Goal: Find specific page/section: Find specific page/section

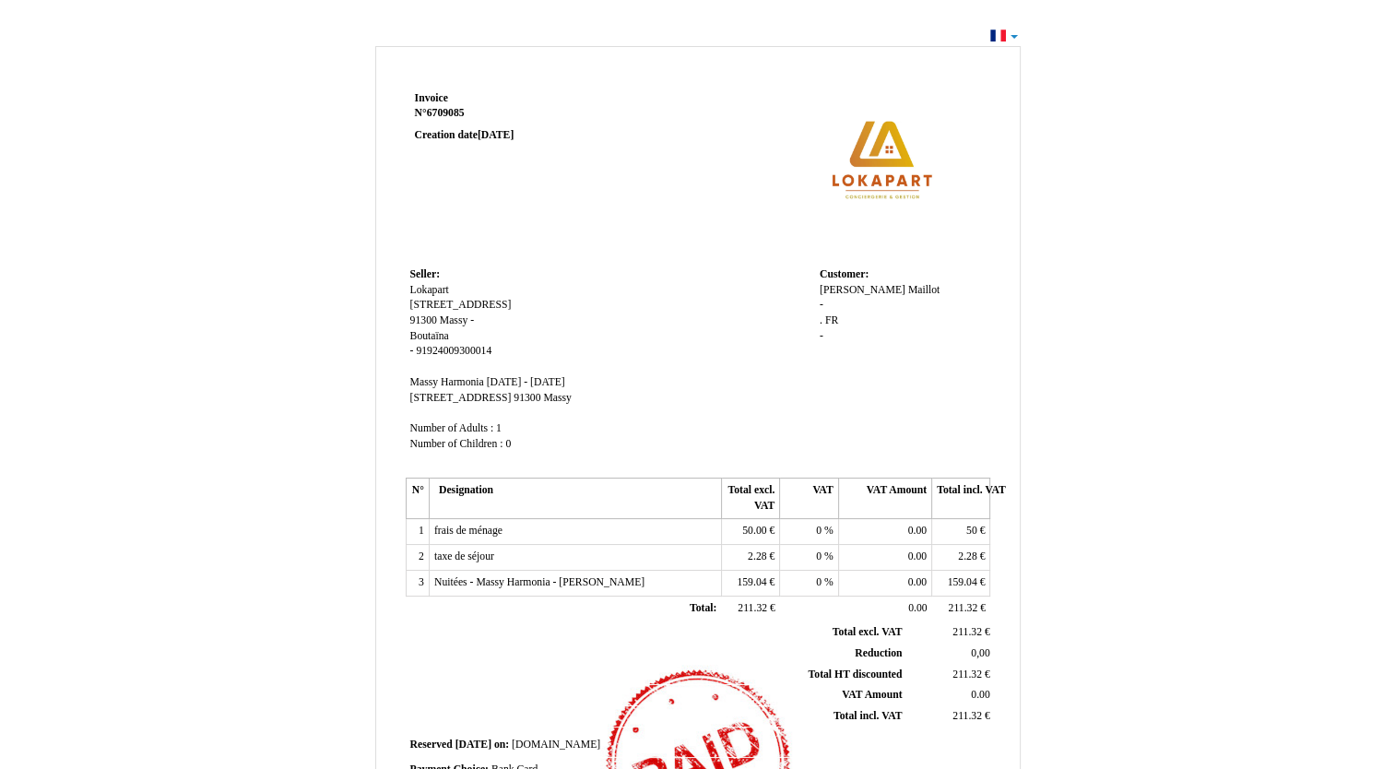
drag, startPoint x: 1072, startPoint y: 308, endPoint x: 1144, endPoint y: 159, distance: 165.7
click at [1144, 159] on div "Invoice Invoice N° 6709085 6709085 Creation date [DATE] Seller: Seller: Lokapar…" at bounding box center [698, 562] width 1078 height 1042
drag, startPoint x: 1402, startPoint y: 391, endPoint x: 1295, endPoint y: 632, distance: 264.1
click at [1295, 632] on div "Invoice Invoice N° 6709085 6709085 Creation date [DATE] Seller: Seller: Lokapar…" at bounding box center [697, 553] width 1395 height 1061
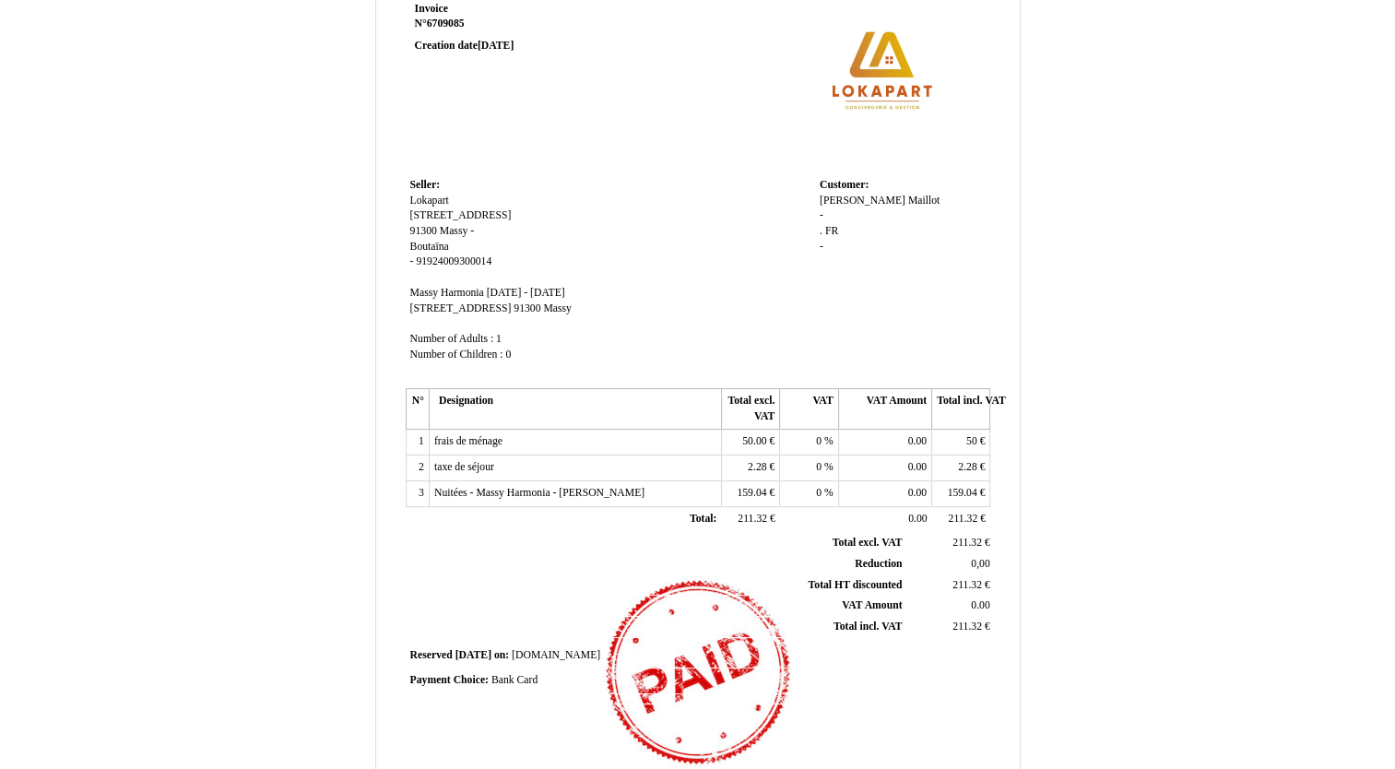
scroll to position [86, 0]
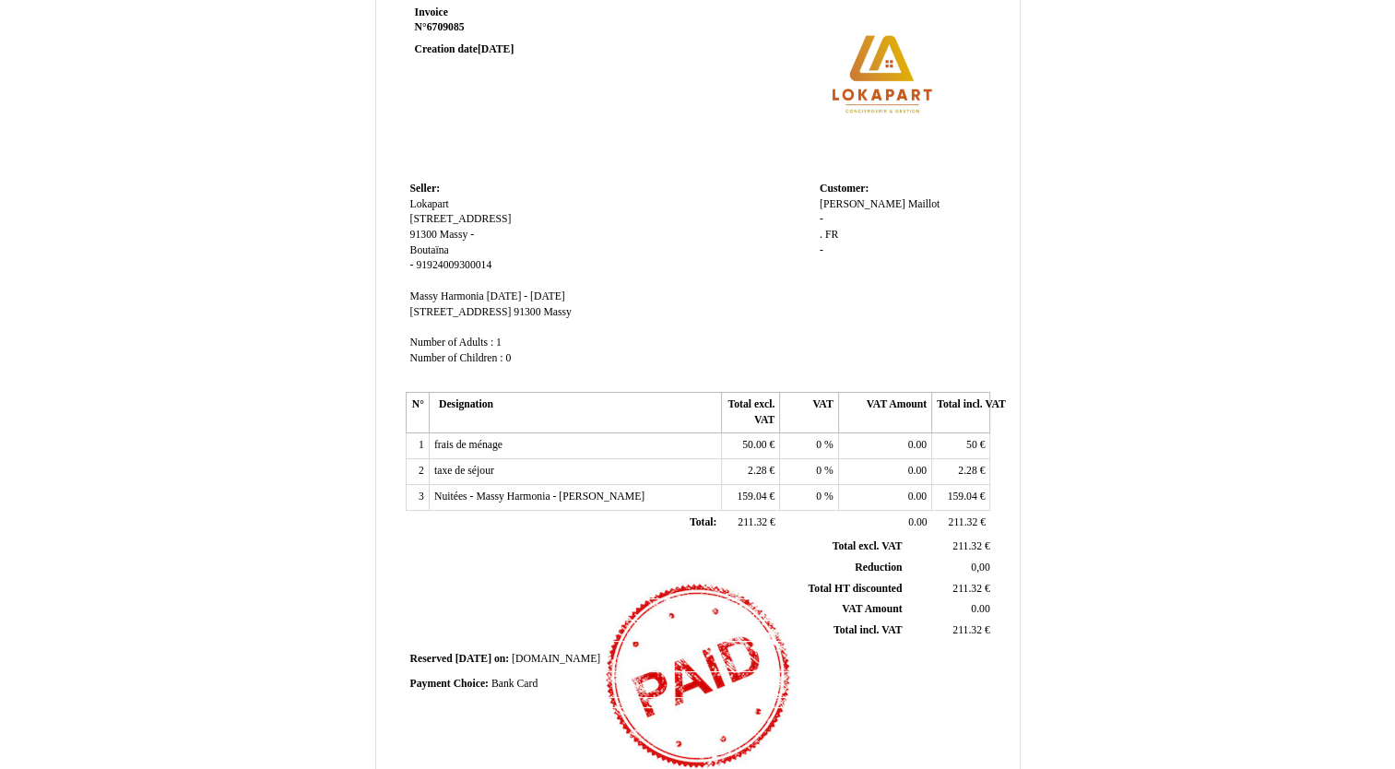
click at [1246, 544] on div "Invoice Invoice N° 6709085 6709085 Creation date [DATE] Seller: Seller: Lokapar…" at bounding box center [697, 467] width 1395 height 1061
